Goal: Find specific page/section: Locate item on page

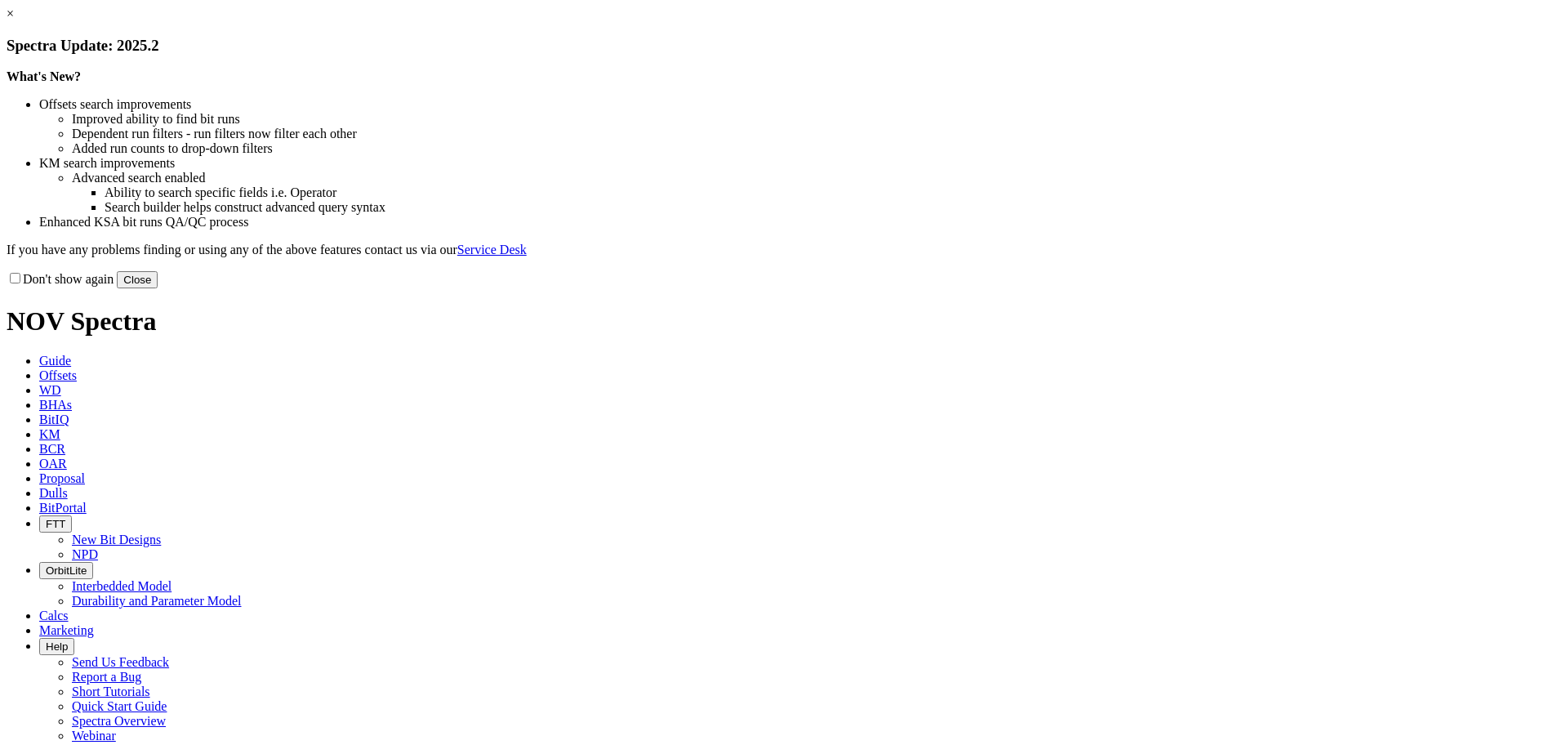
click at [157, 289] on button "Close" at bounding box center [137, 280] width 41 height 17
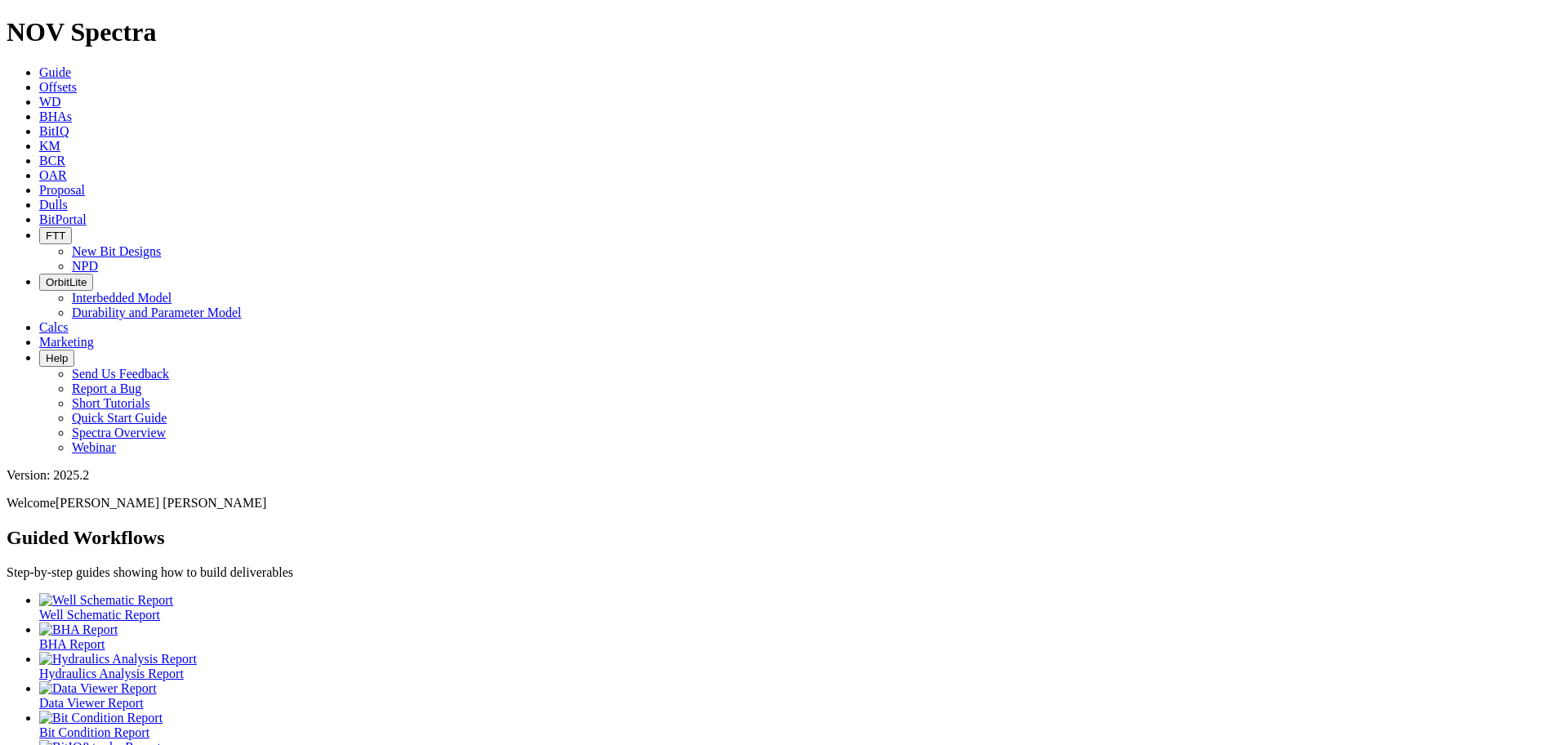
click at [68, 198] on span "Dulls" at bounding box center [53, 205] width 29 height 14
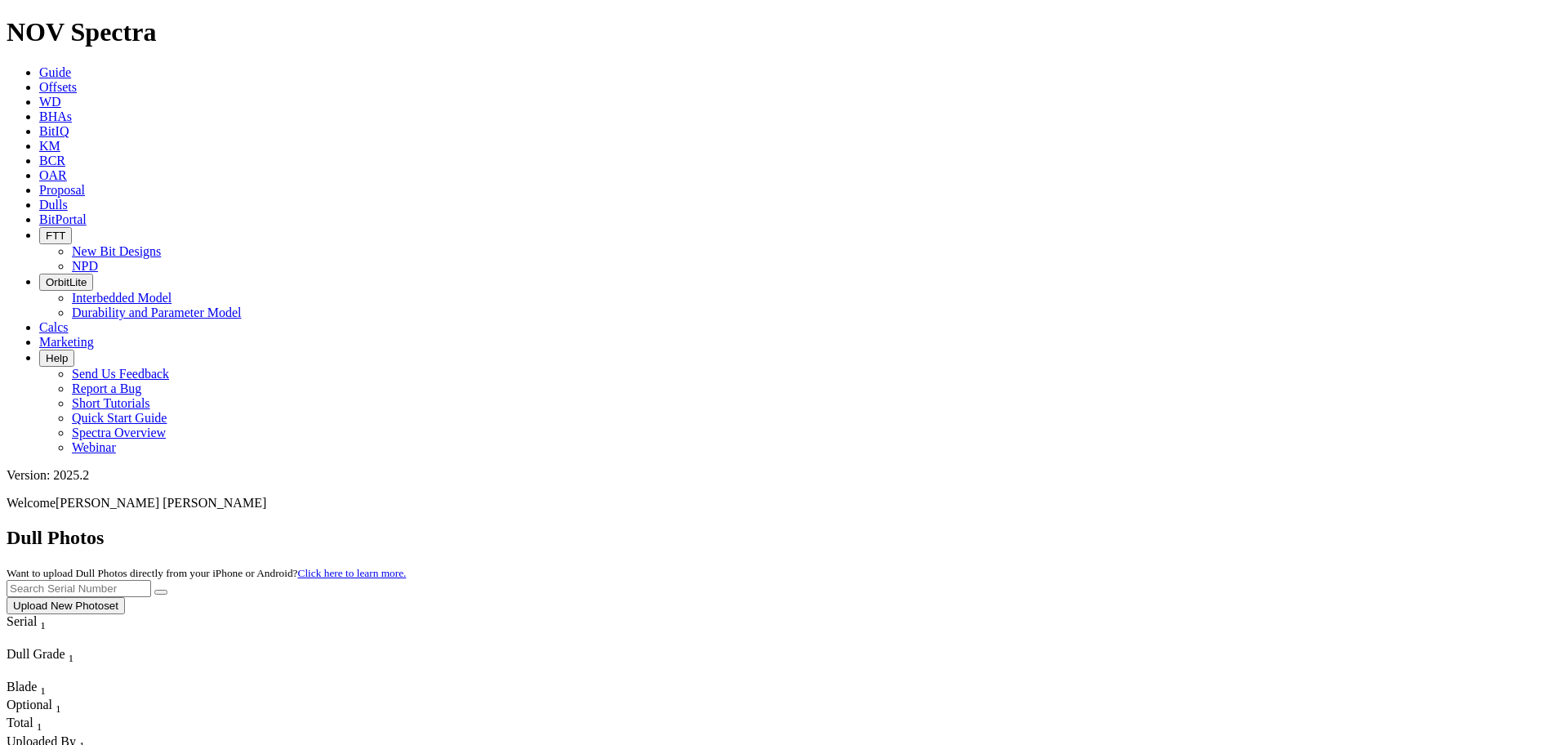
click at [151, 581] on input "text" at bounding box center [78, 589] width 144 height 17
paste input "A319683"
type input "A319683"
click at [161, 593] on icon "submit" at bounding box center [161, 593] width 0 height 0
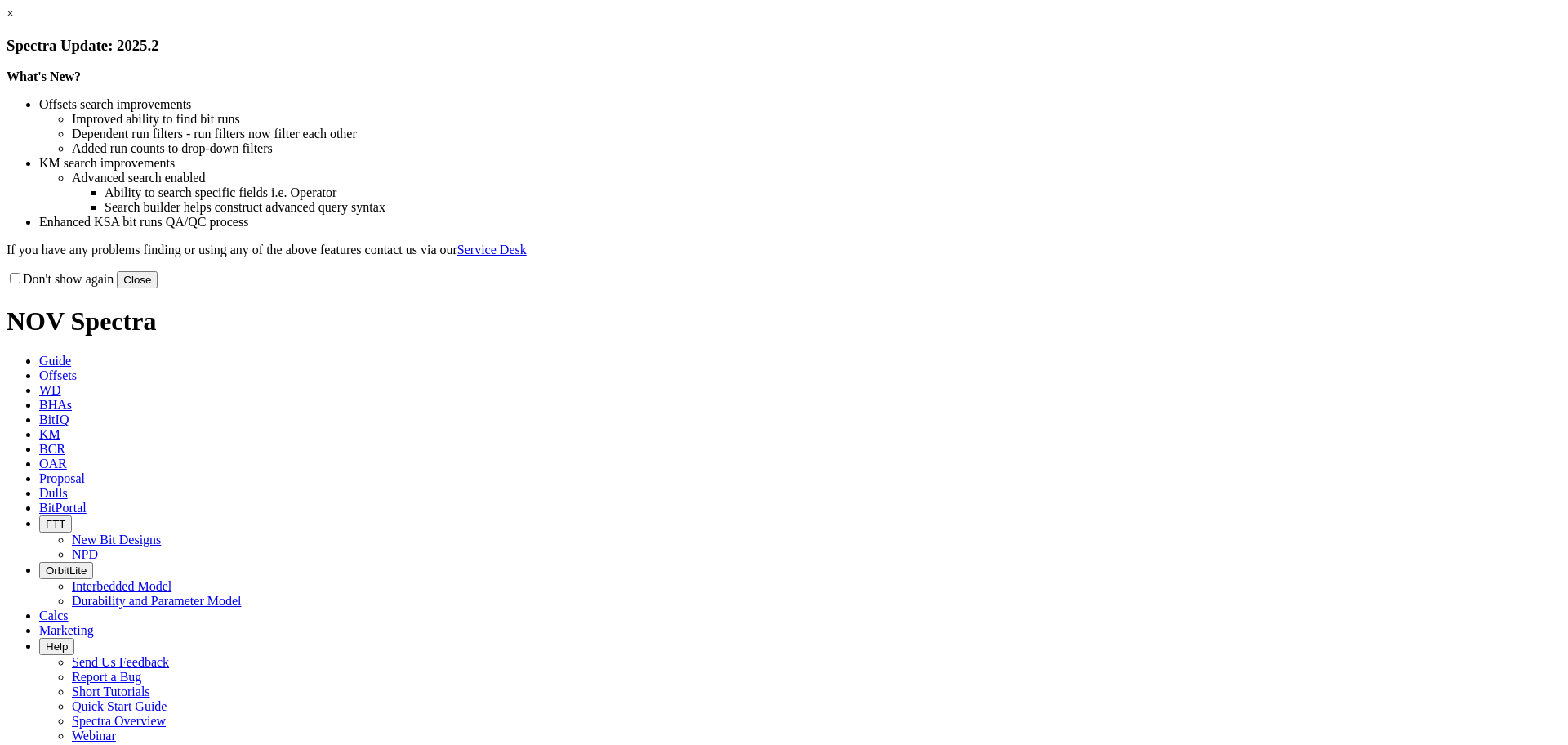
click at [14, 20] on link "×" at bounding box center [10, 13] width 7 height 14
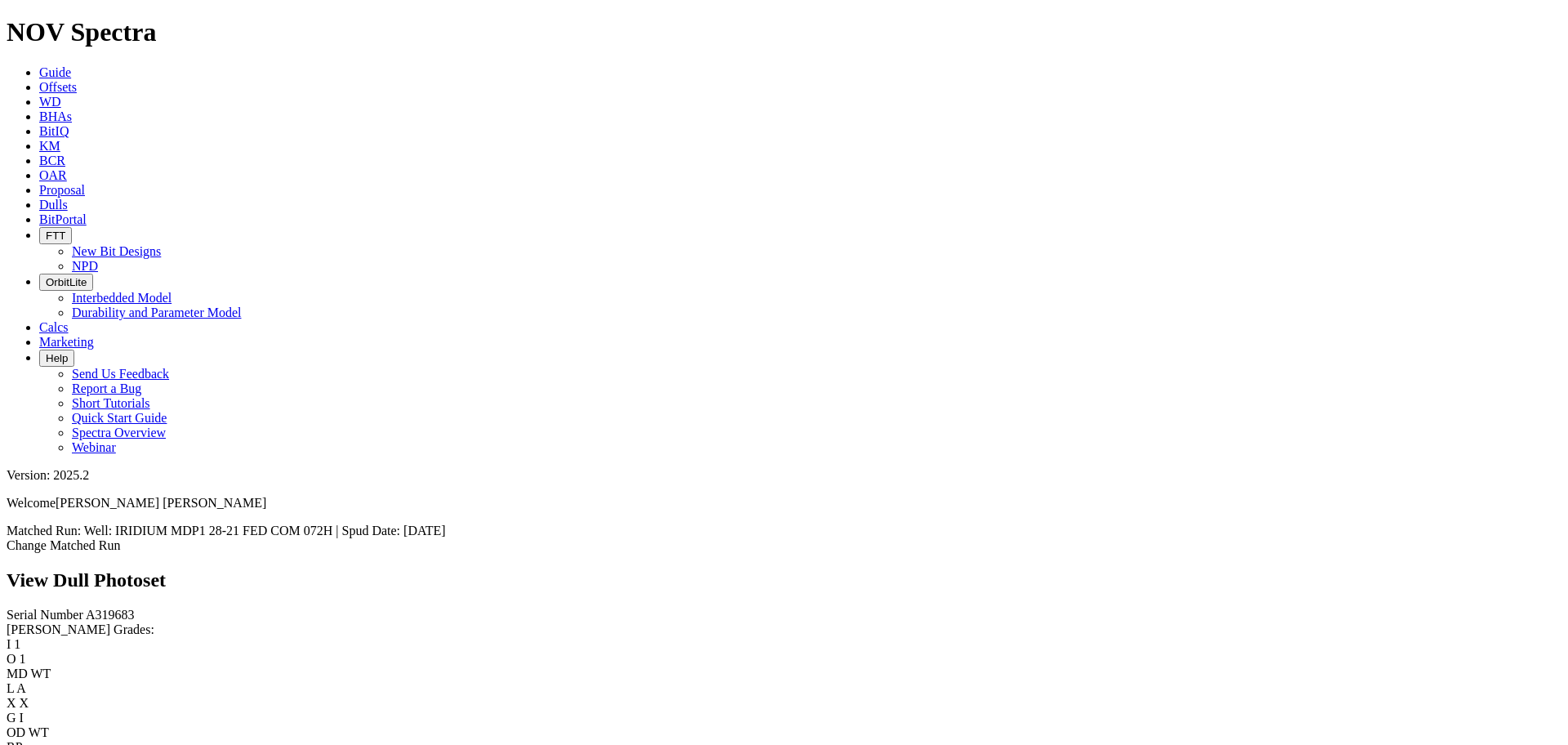
scroll to position [2554, 0]
